Goal: Task Accomplishment & Management: Manage account settings

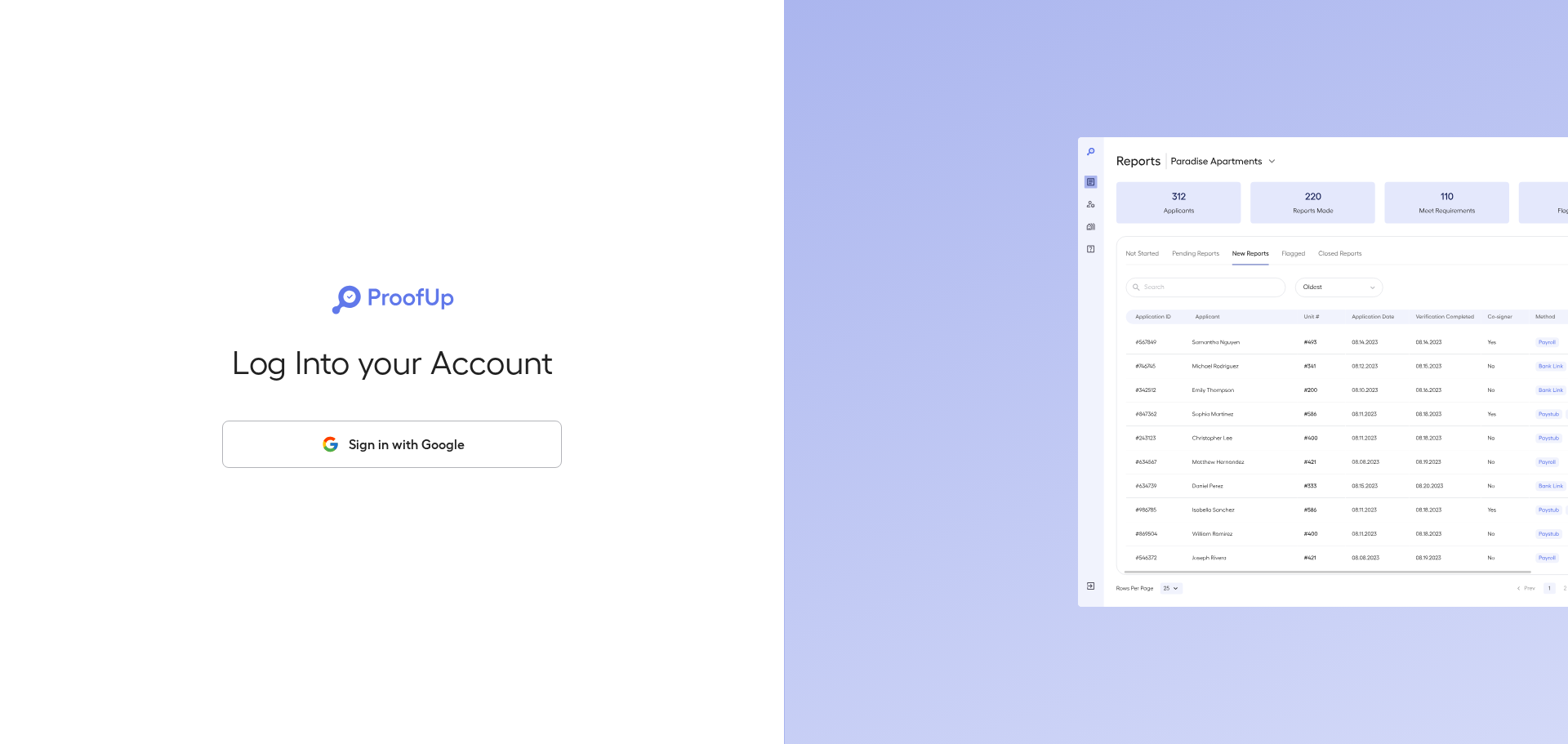
click at [284, 445] on button "Sign in with Google" at bounding box center [392, 444] width 339 height 47
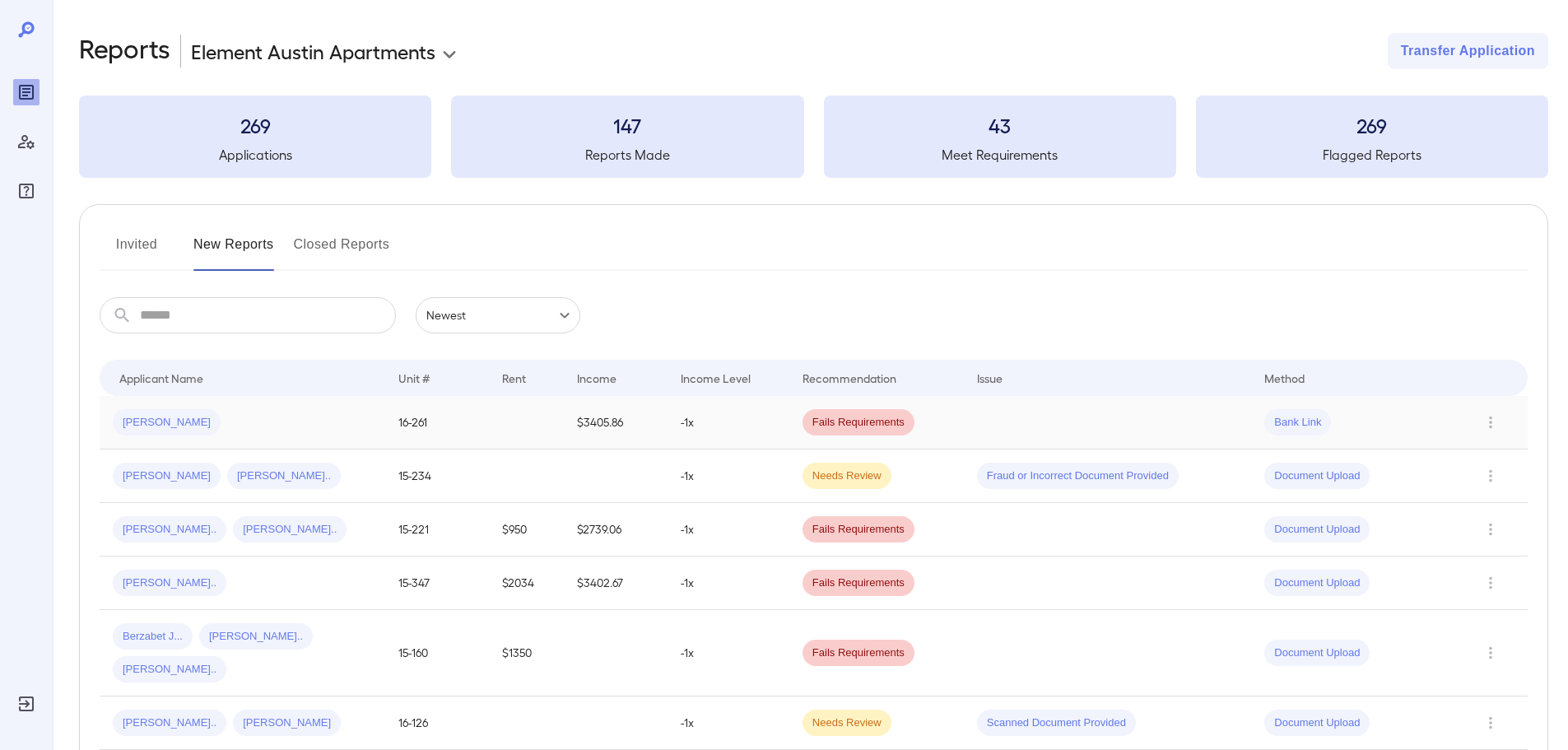
click at [261, 410] on div "[PERSON_NAME]" at bounding box center [242, 421] width 259 height 26
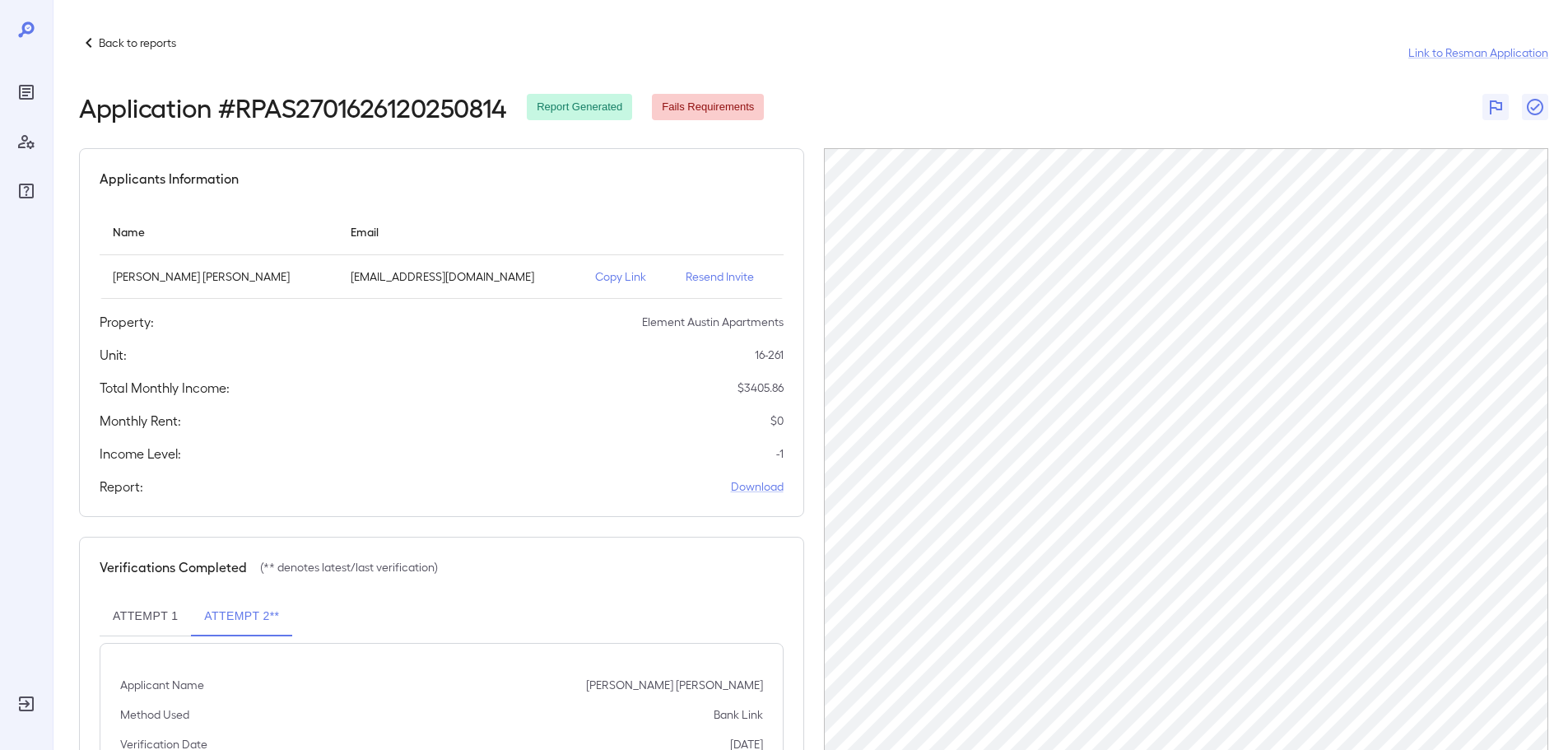
click at [712, 276] on p "Resend Invite" at bounding box center [727, 276] width 84 height 16
click at [19, 101] on icon "Reports" at bounding box center [26, 92] width 19 height 19
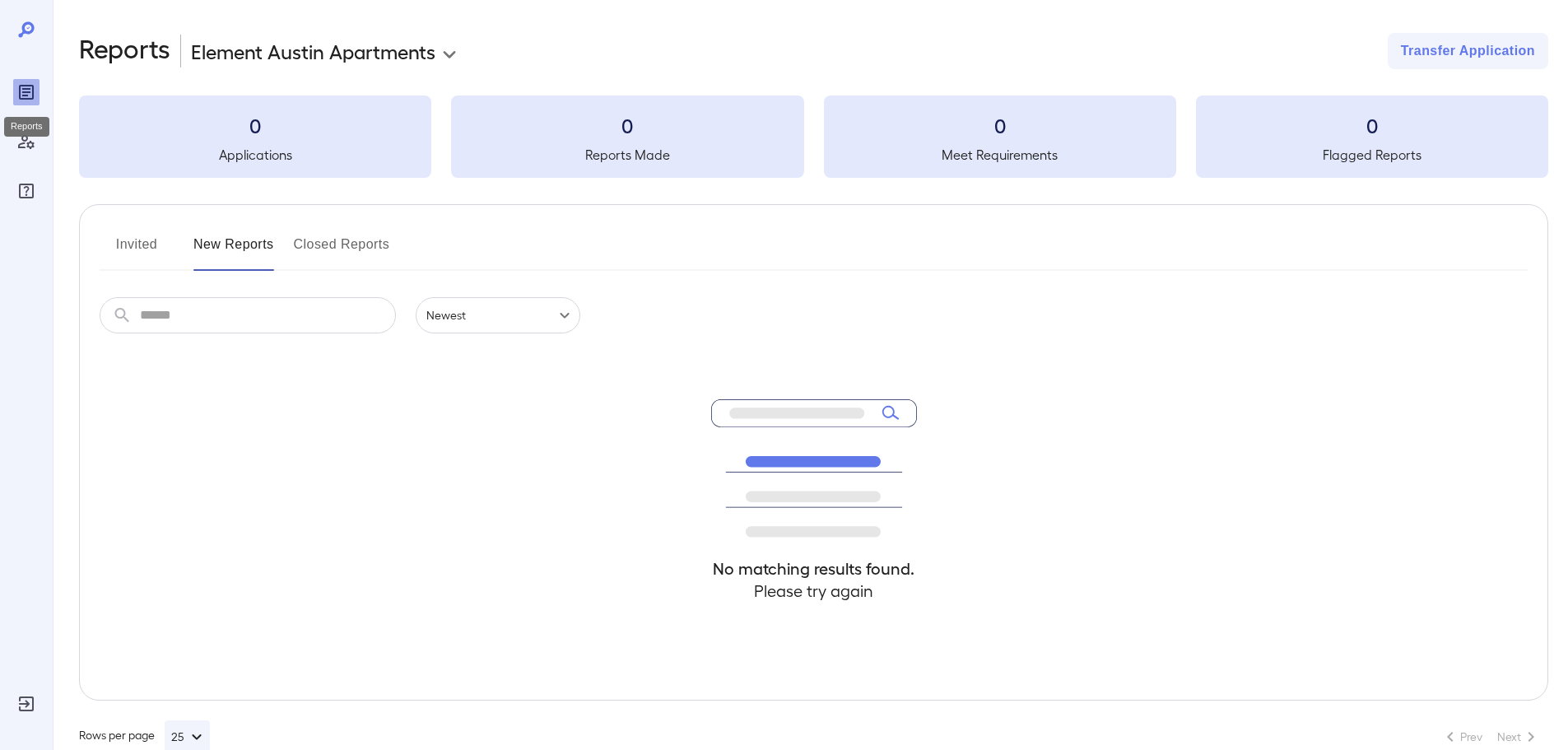
click at [19, 101] on icon "Reports" at bounding box center [26, 92] width 19 height 19
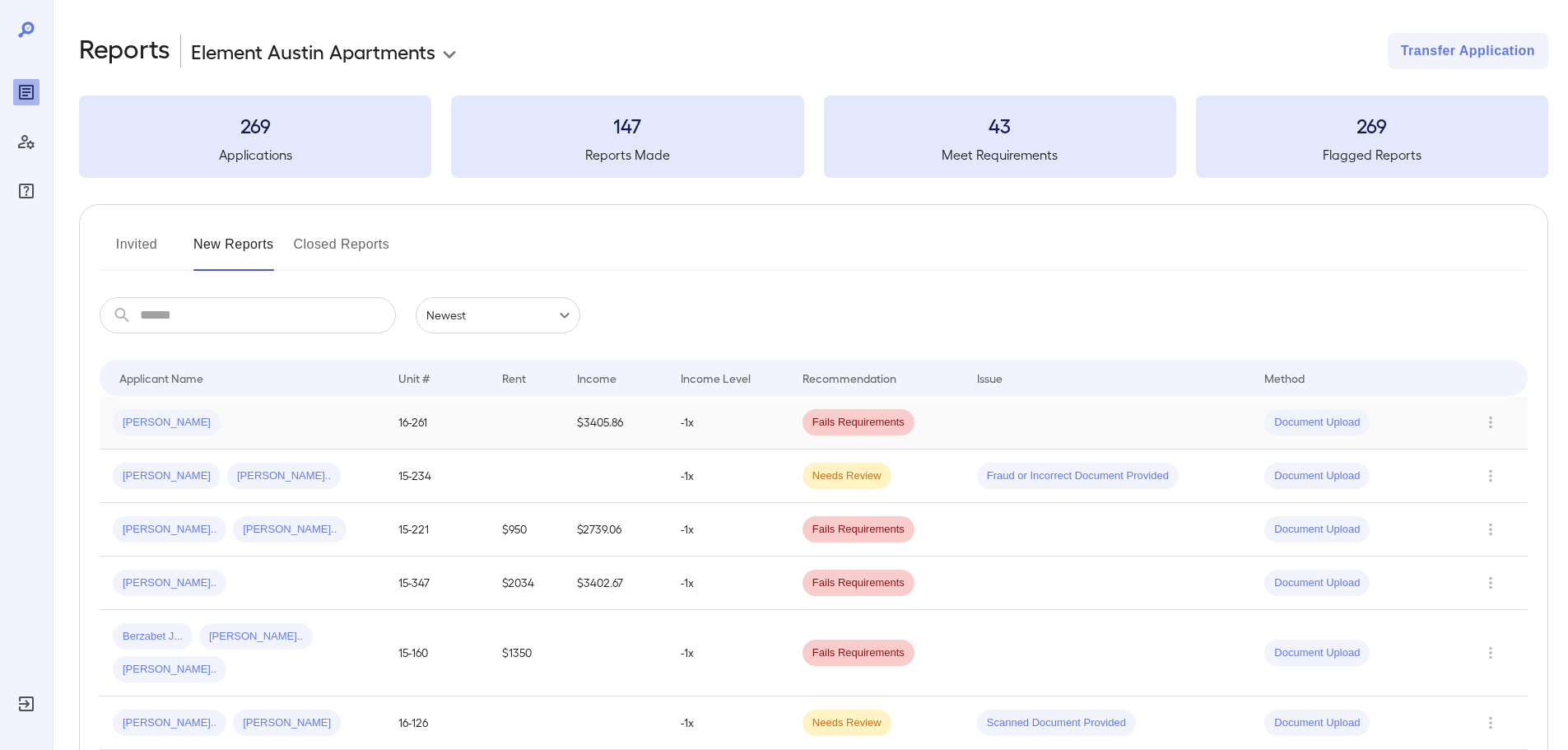
click at [292, 431] on div "[PERSON_NAME]" at bounding box center [242, 421] width 259 height 26
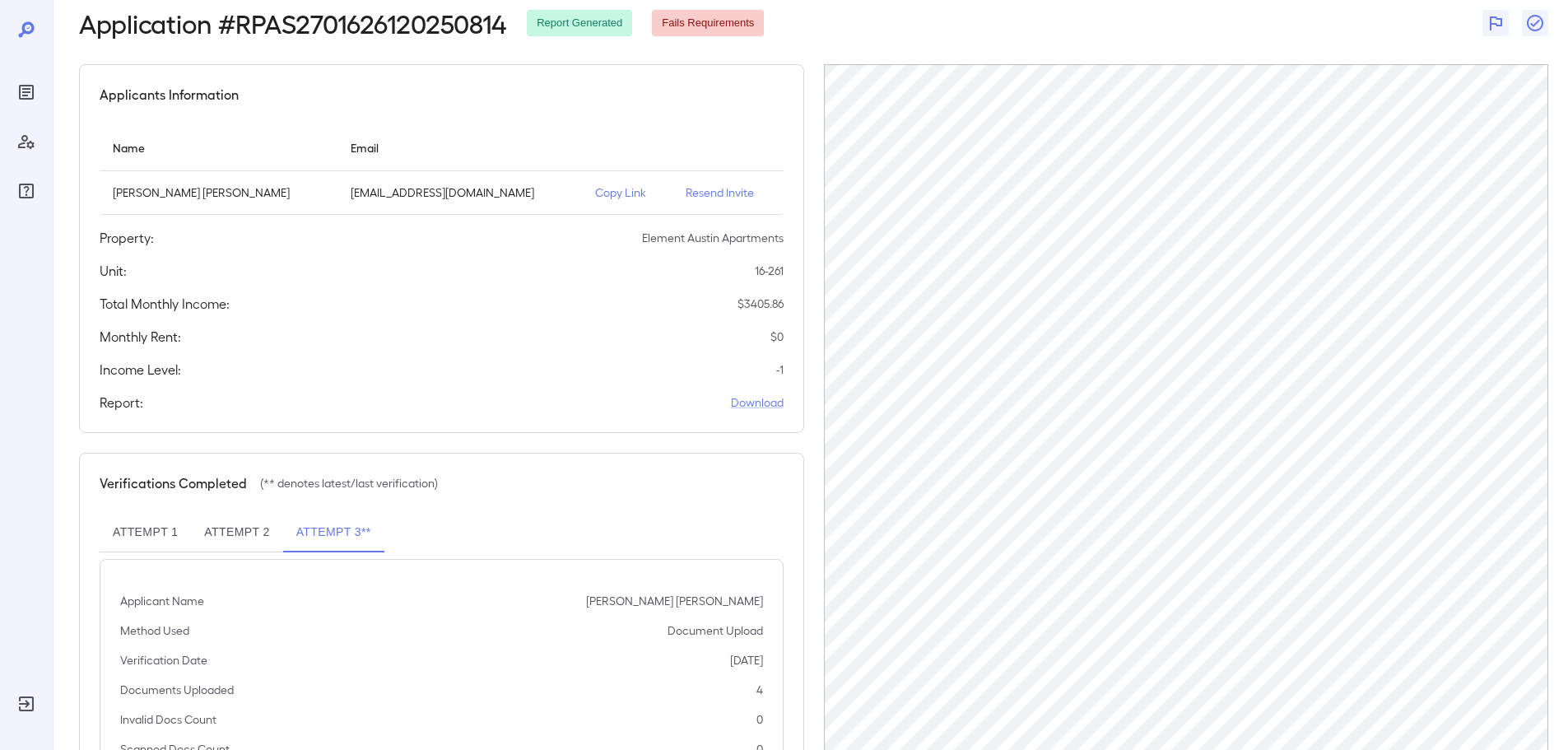
scroll to position [83, 0]
